Goal: Information Seeking & Learning: Understand process/instructions

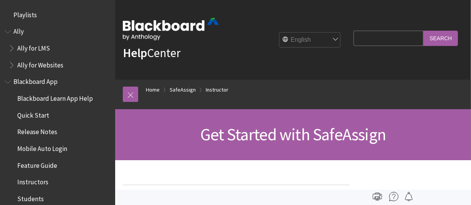
scroll to position [996, 0]
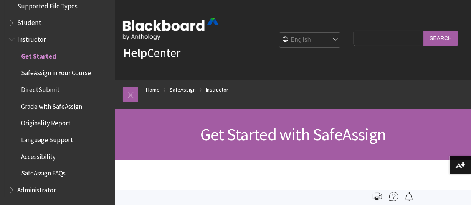
click at [38, 56] on span "Get Started" at bounding box center [38, 55] width 35 height 10
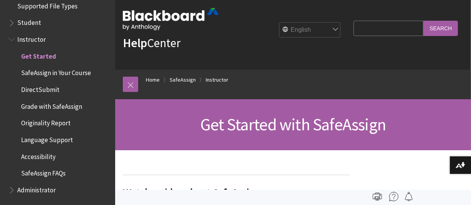
scroll to position [0, 0]
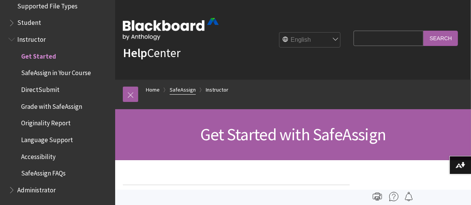
click at [182, 89] on link "SafeAssign" at bounding box center [183, 90] width 26 height 10
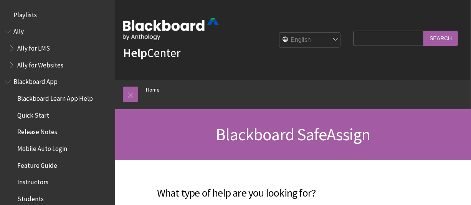
scroll to position [862, 0]
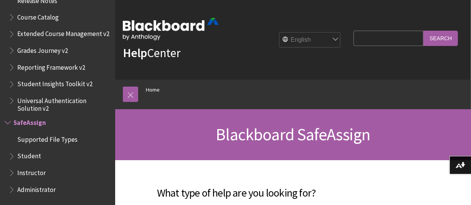
click at [38, 154] on span "Student" at bounding box center [29, 155] width 24 height 10
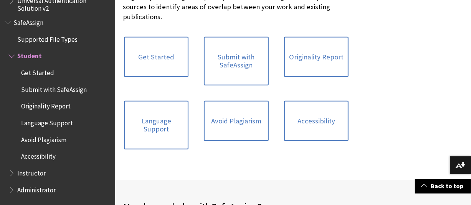
scroll to position [201, 0]
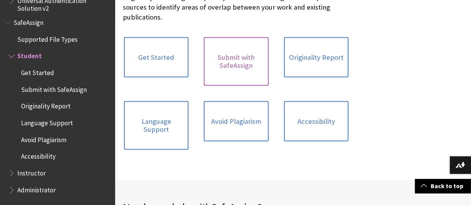
click at [227, 68] on link "Submit with SafeAssign" at bounding box center [236, 61] width 64 height 49
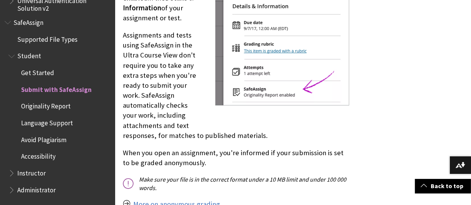
scroll to position [1070, 0]
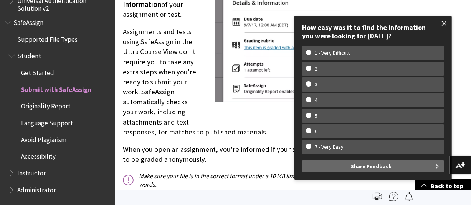
click at [445, 23] on span at bounding box center [444, 23] width 16 height 16
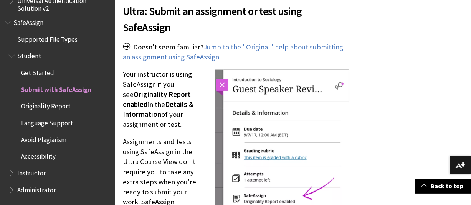
scroll to position [982, 0]
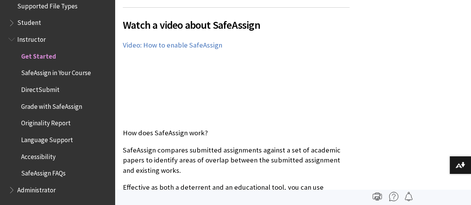
scroll to position [181, 0]
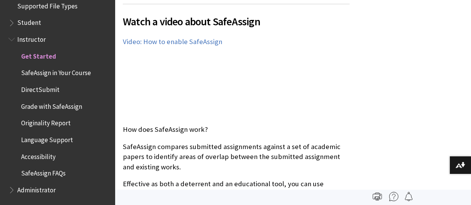
click at [50, 89] on span "DirectSubmit" at bounding box center [40, 88] width 38 height 10
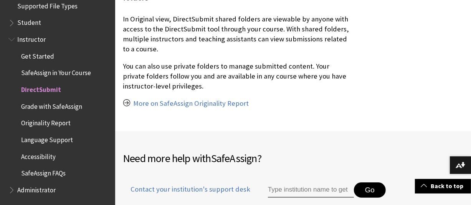
scroll to position [1817, 0]
